Goal: Task Accomplishment & Management: Manage account settings

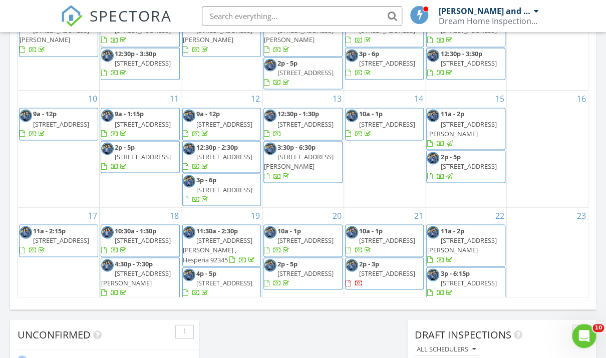
scroll to position [912, 607]
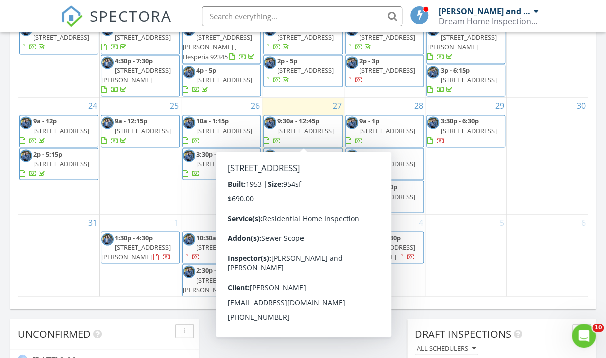
click at [302, 130] on span "[STREET_ADDRESS]" at bounding box center [305, 130] width 56 height 9
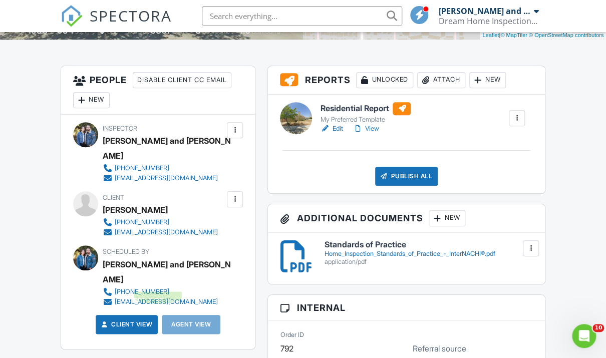
scroll to position [221, 0]
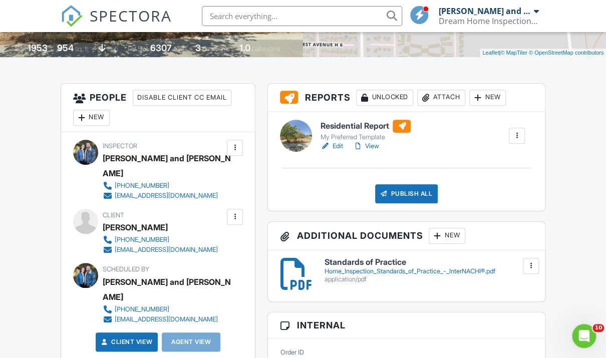
click at [102, 122] on div "New" at bounding box center [91, 118] width 37 height 16
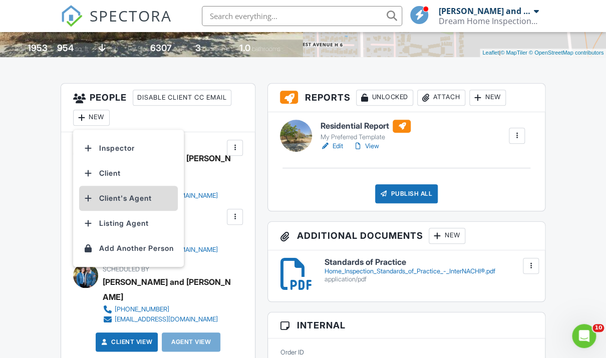
click at [117, 198] on li "Client's Agent" at bounding box center [128, 198] width 99 height 25
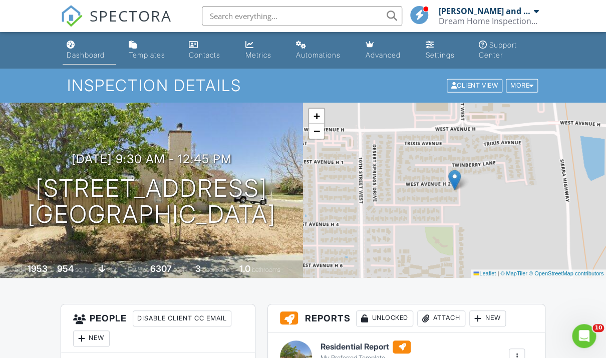
click at [86, 48] on link "Dashboard" at bounding box center [90, 50] width 54 height 29
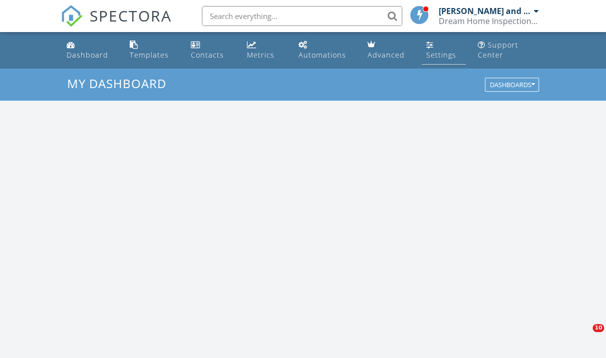
click at [429, 39] on link "Settings" at bounding box center [443, 50] width 44 height 29
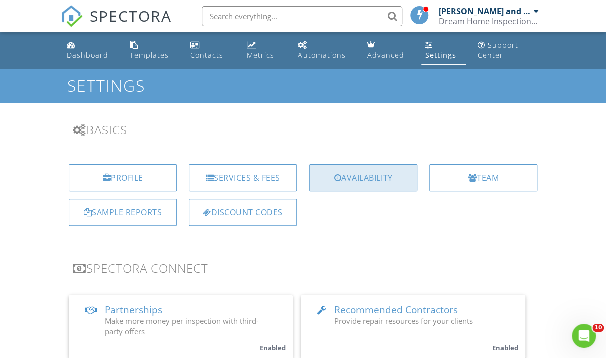
click at [353, 173] on div "Availability" at bounding box center [363, 177] width 108 height 27
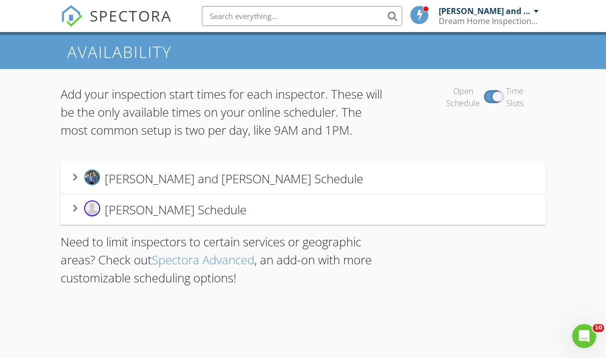
click at [370, 184] on div "Jessica and Gabriel Alvarez's Schedule" at bounding box center [303, 178] width 460 height 19
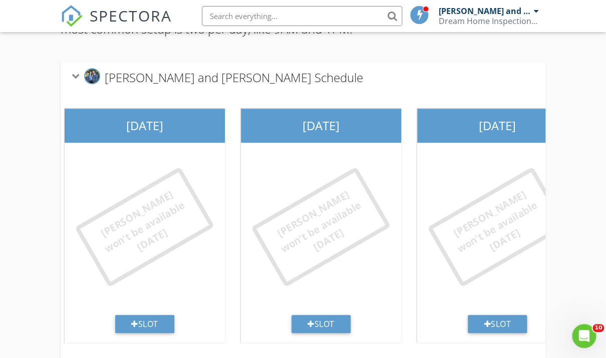
scroll to position [0, 391]
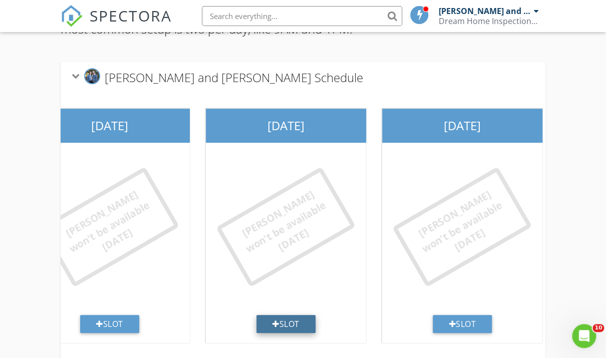
click at [282, 331] on div "Slot" at bounding box center [285, 324] width 59 height 18
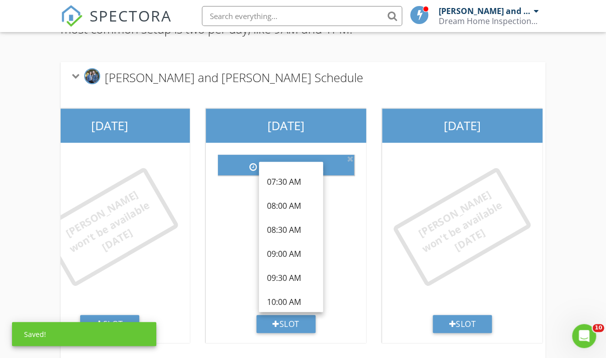
scroll to position [87, 0]
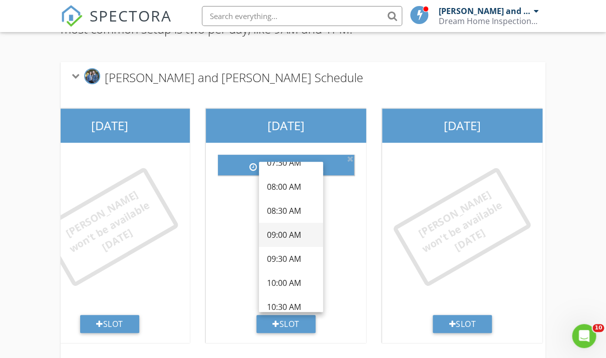
click at [294, 240] on div "09:00 AM" at bounding box center [291, 235] width 48 height 12
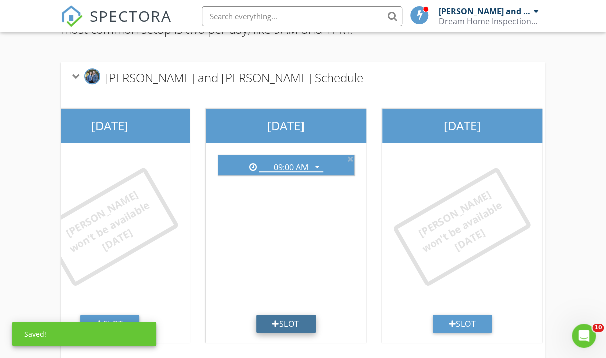
click at [284, 321] on div "Slot" at bounding box center [285, 324] width 59 height 18
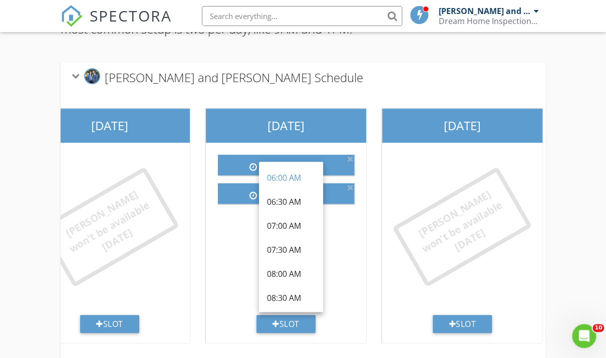
click at [357, 69] on div "Jessica and Gabriel Alvarez's Schedule" at bounding box center [303, 77] width 460 height 19
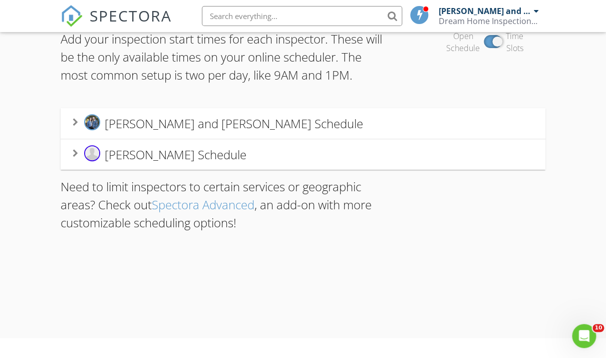
scroll to position [68, 0]
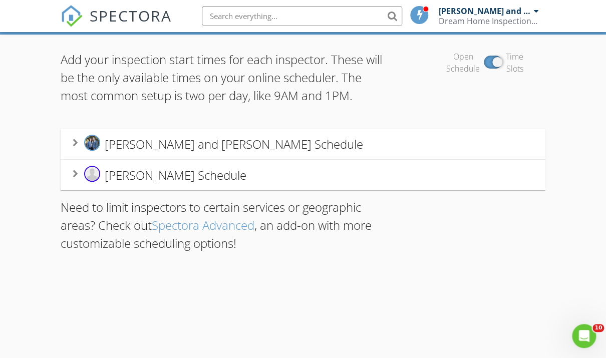
click at [316, 145] on div "Jessica and Gabriel Alvarez's Schedule" at bounding box center [303, 144] width 460 height 19
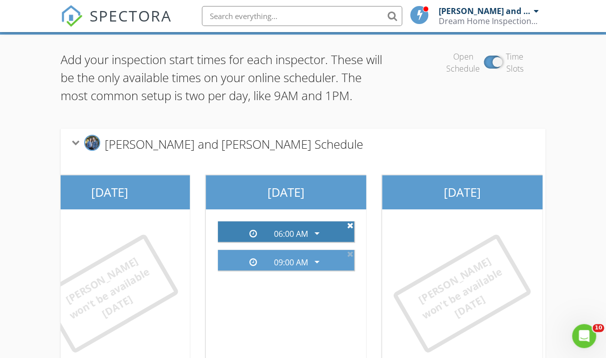
click at [350, 225] on icon at bounding box center [350, 225] width 7 height 8
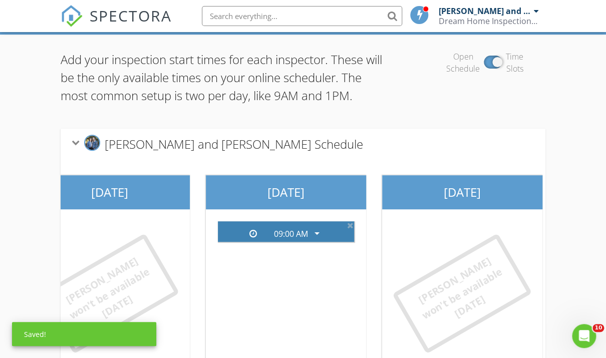
click at [304, 234] on div "09:00 AM" at bounding box center [291, 233] width 34 height 9
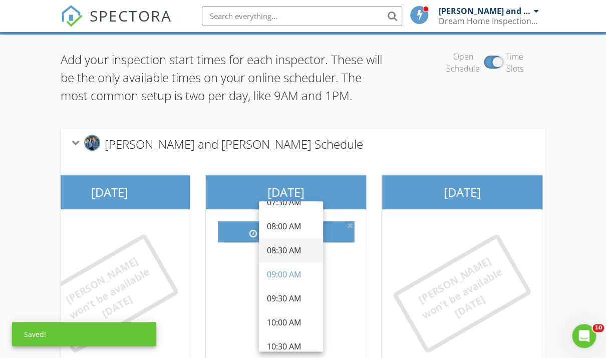
click at [294, 250] on div "08:30 AM" at bounding box center [291, 250] width 48 height 12
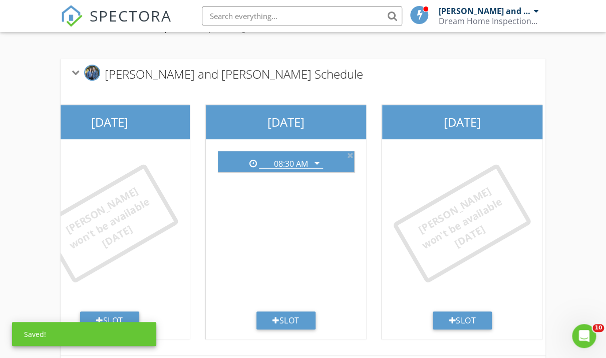
scroll to position [139, 0]
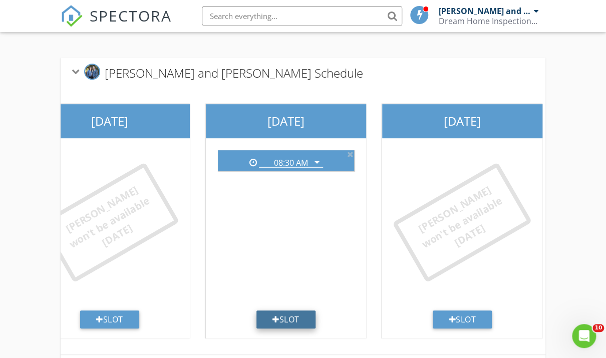
click at [284, 316] on div "Slot" at bounding box center [285, 319] width 59 height 18
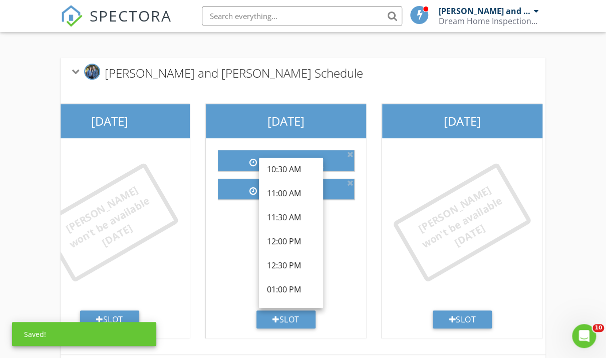
scroll to position [204, 0]
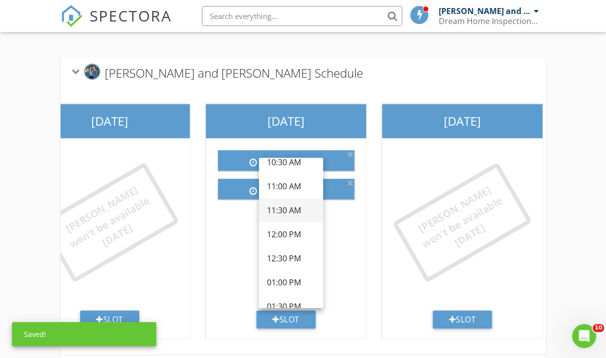
click at [298, 215] on div "11:30 AM" at bounding box center [291, 210] width 48 height 12
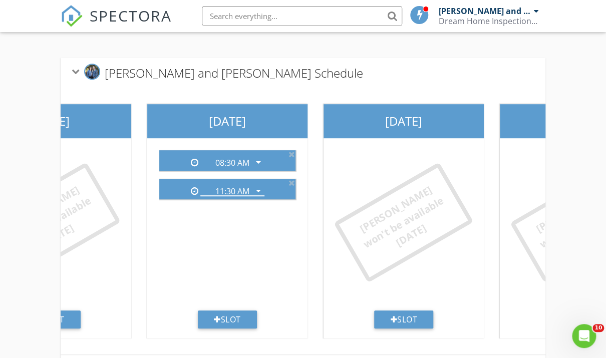
scroll to position [0, 472]
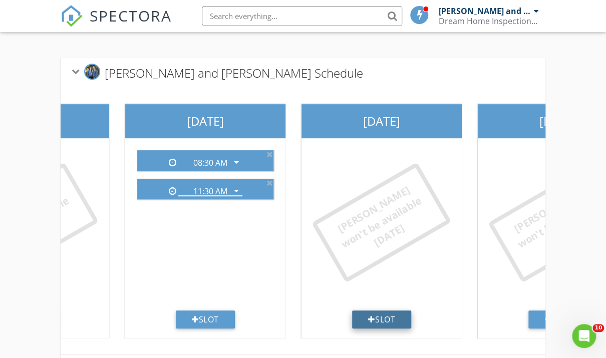
click at [383, 317] on div "Slot" at bounding box center [381, 319] width 59 height 18
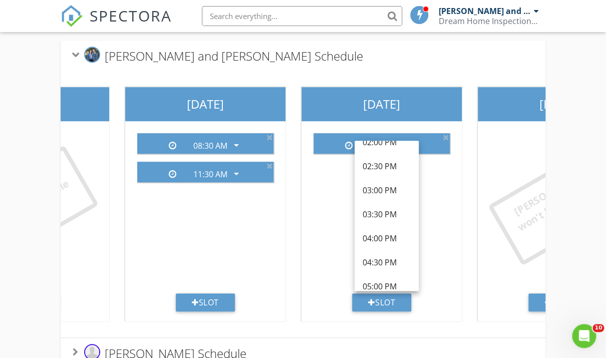
scroll to position [385, 0]
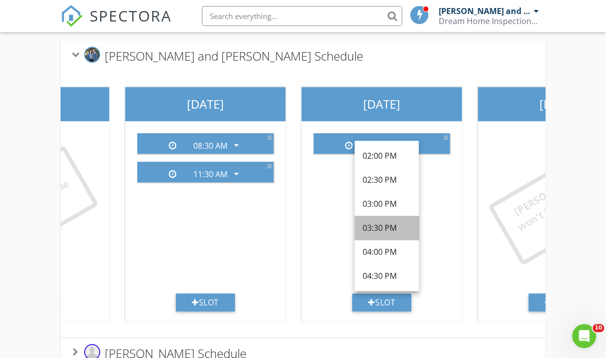
click at [391, 227] on div "03:30 PM" at bounding box center [386, 228] width 48 height 12
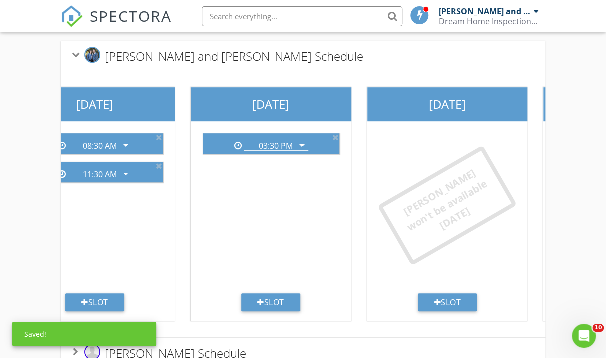
scroll to position [0, 587]
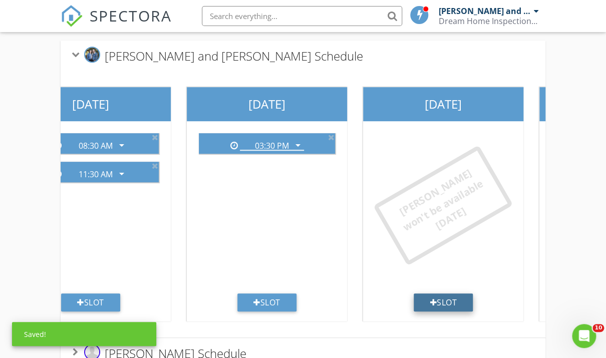
click at [453, 303] on div "Slot" at bounding box center [442, 302] width 59 height 18
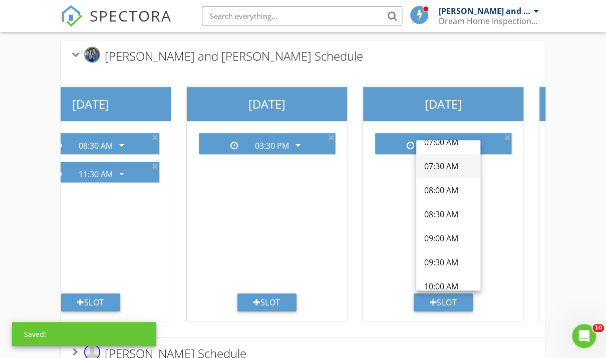
scroll to position [68, 0]
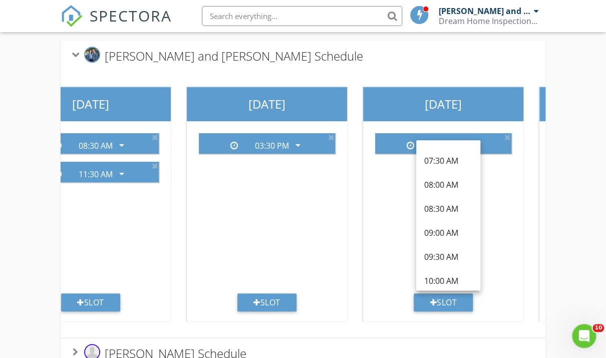
click at [434, 70] on div "Jessica and Gabriel Alvarez's Schedule" at bounding box center [303, 56] width 484 height 31
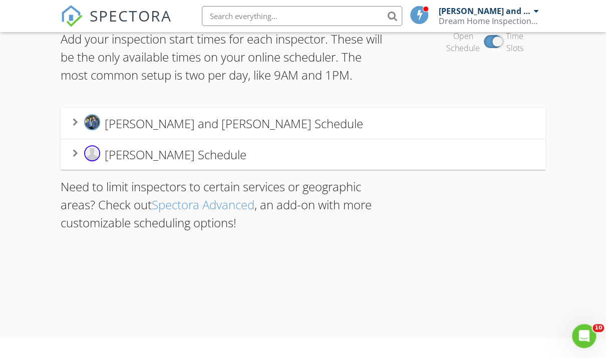
scroll to position [68, 0]
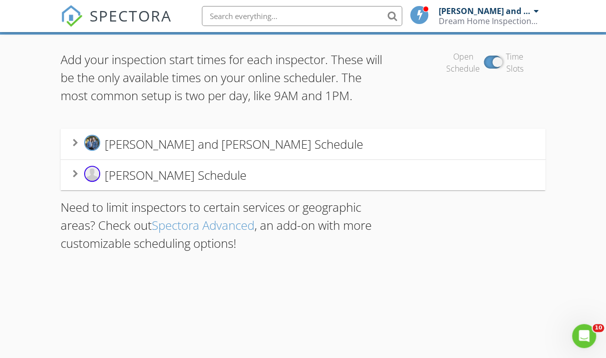
click at [444, 151] on div "Jessica and Gabriel Alvarez's Schedule" at bounding box center [303, 144] width 460 height 19
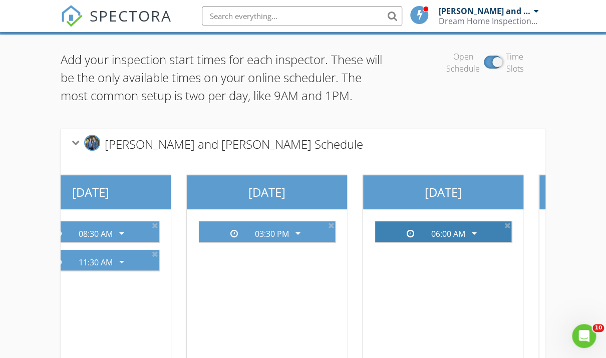
click at [452, 232] on div "06:00 AM" at bounding box center [448, 233] width 34 height 9
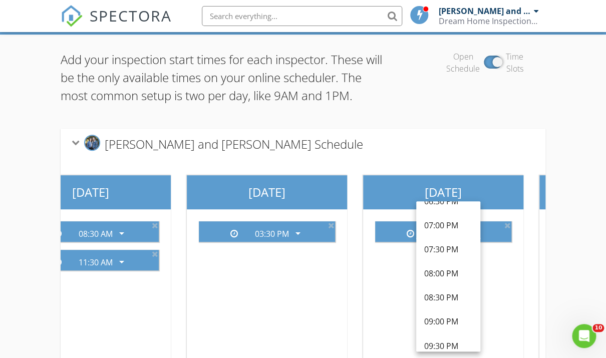
scroll to position [629, 0]
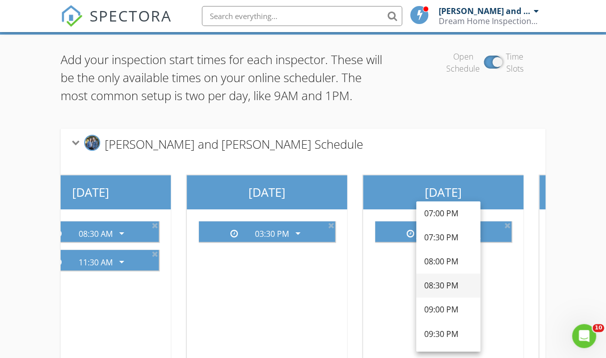
click at [445, 279] on div "08:30 PM" at bounding box center [448, 285] width 48 height 12
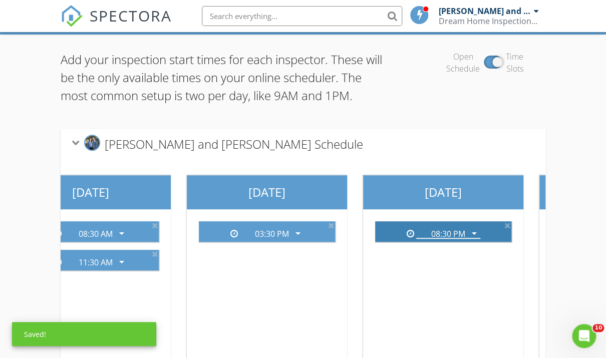
click at [448, 236] on div "08:30 PM" at bounding box center [448, 233] width 34 height 9
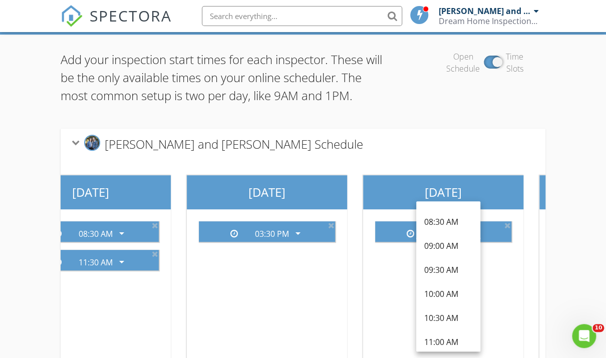
scroll to position [108, 0]
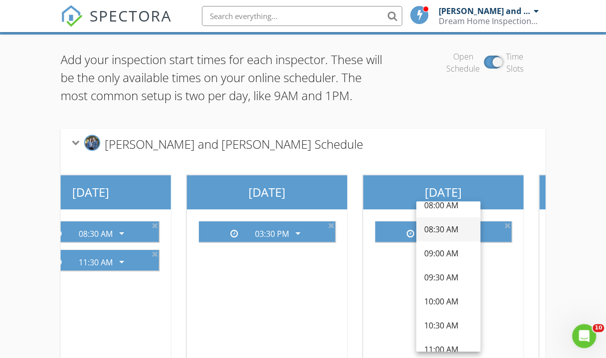
click at [448, 236] on div "08:30 AM" at bounding box center [448, 229] width 48 height 24
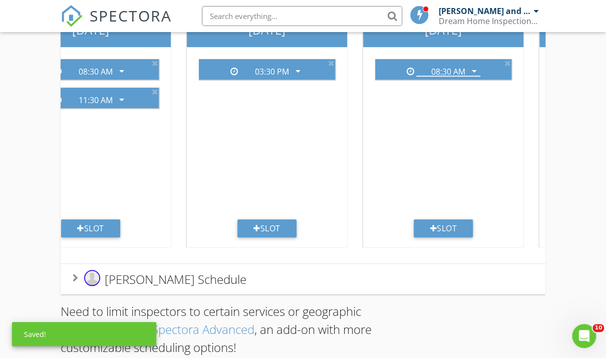
scroll to position [237, 0]
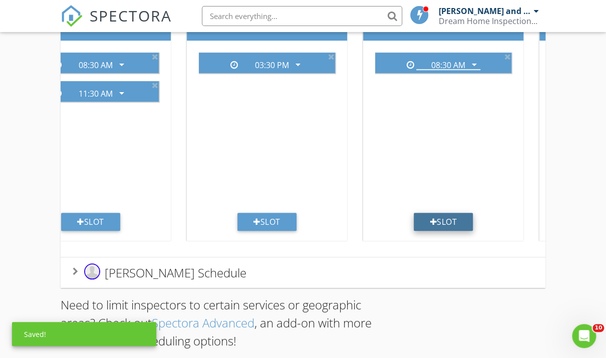
click at [440, 224] on div "Slot" at bounding box center [442, 222] width 59 height 18
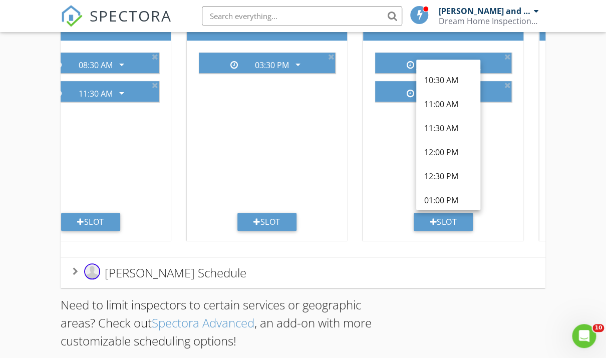
scroll to position [188, 0]
click at [450, 125] on div "11:30 AM" at bounding box center [448, 128] width 48 height 12
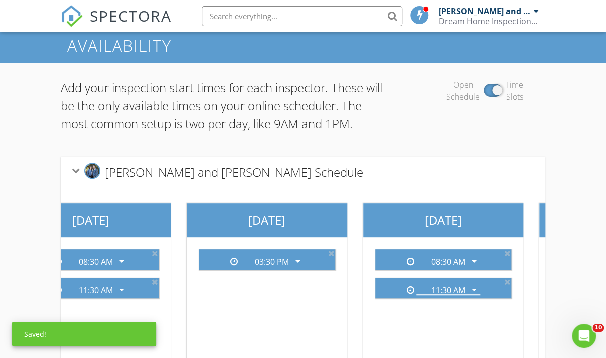
scroll to position [3, 0]
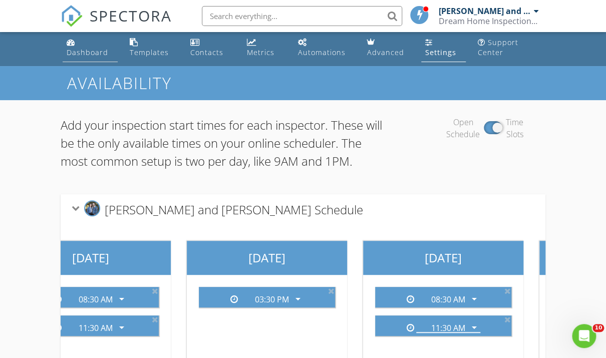
click at [79, 50] on div "Dashboard" at bounding box center [88, 53] width 42 height 10
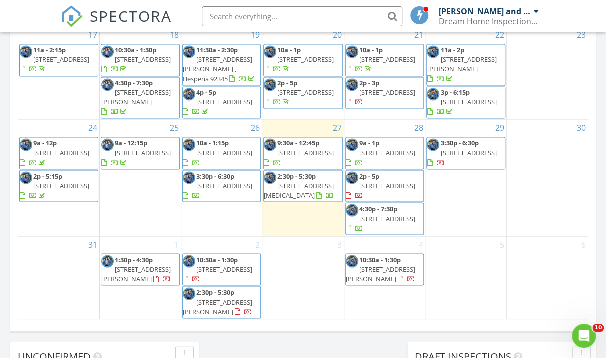
scroll to position [202, 0]
